Goal: Information Seeking & Learning: Learn about a topic

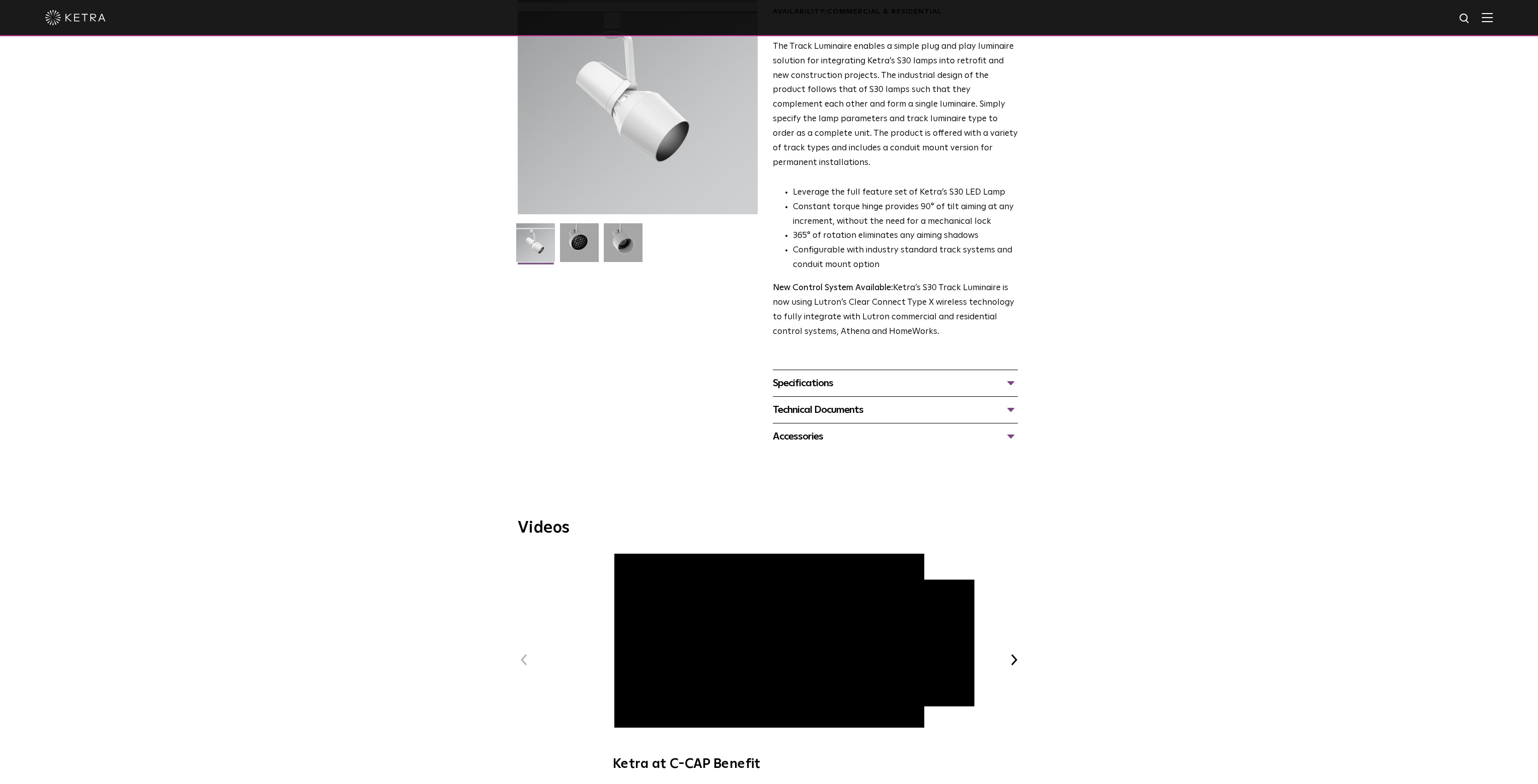
scroll to position [100, 0]
click at [1011, 374] on div "Specifications" at bounding box center [895, 381] width 245 height 16
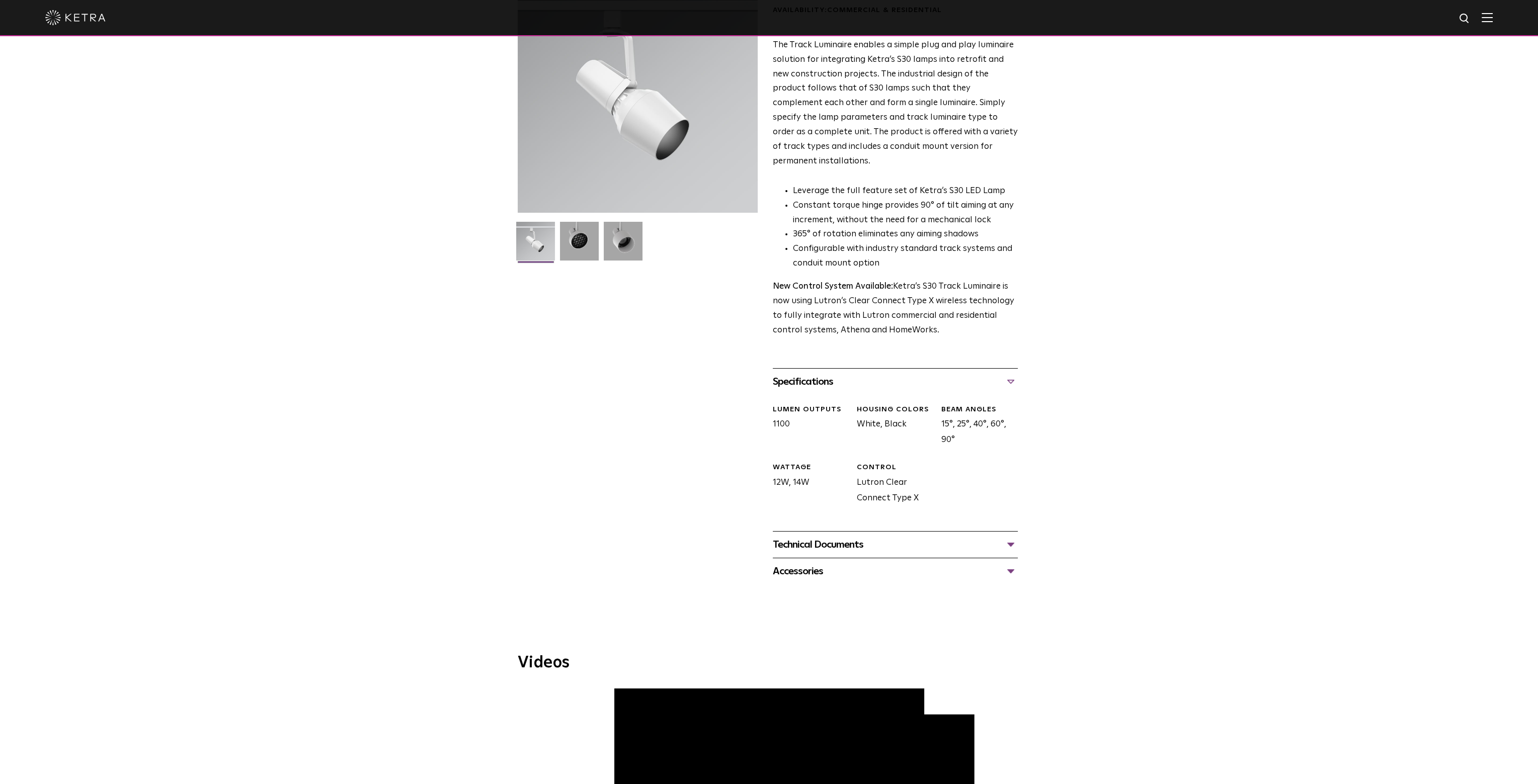
click at [1011, 374] on div "Specifications" at bounding box center [895, 381] width 245 height 16
